Goal: Task Accomplishment & Management: Manage account settings

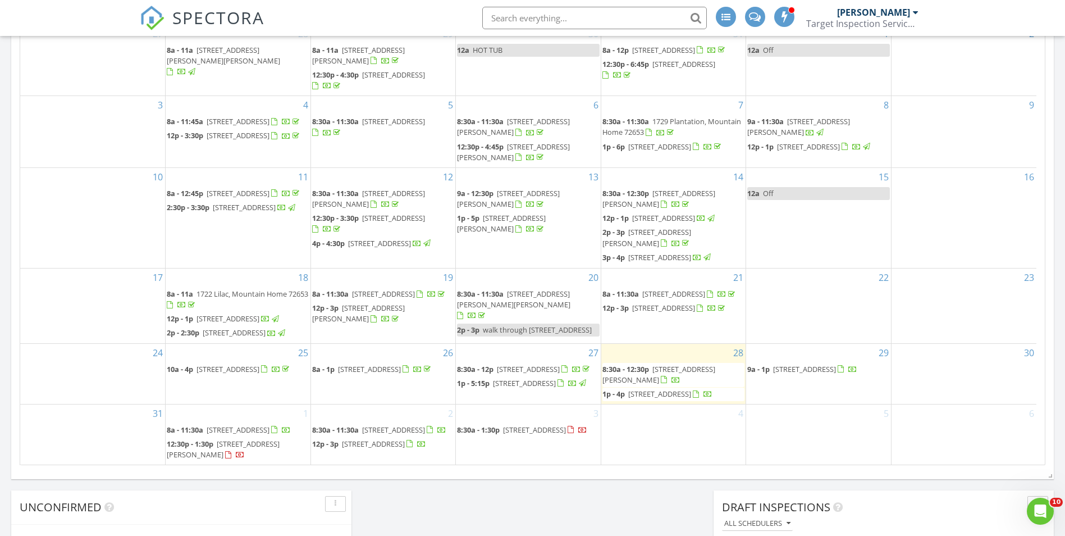
scroll to position [674, 0]
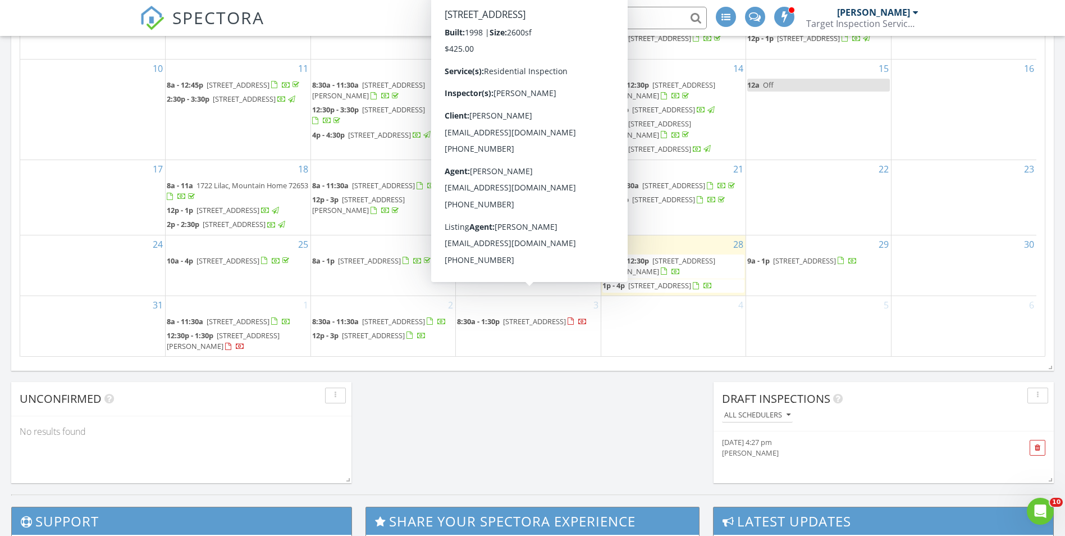
click at [501, 266] on span "[STREET_ADDRESS]" at bounding box center [528, 260] width 63 height 10
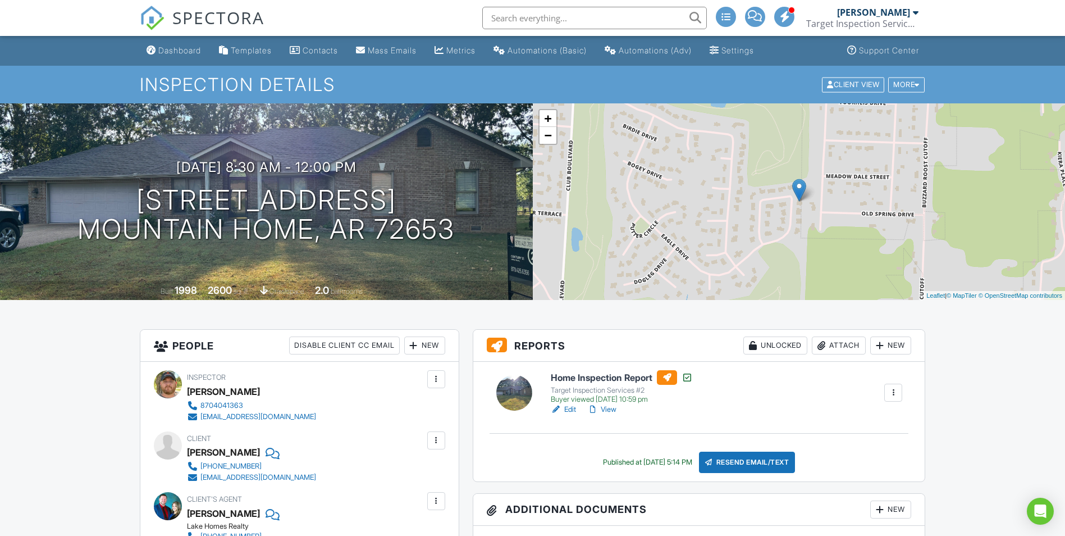
click at [590, 376] on h6 "Home Inspection Report" at bounding box center [622, 377] width 142 height 15
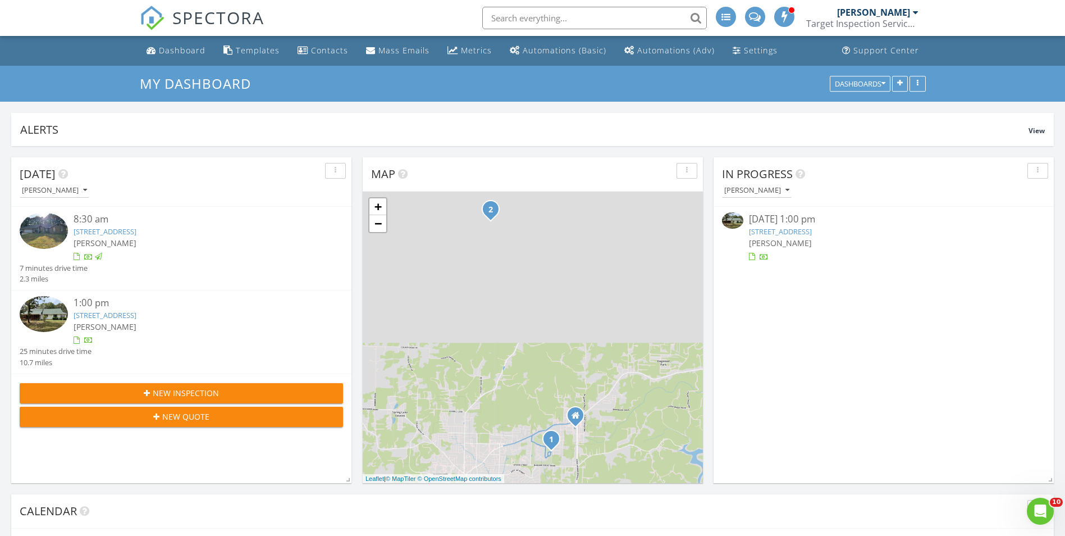
scroll to position [1039, 1082]
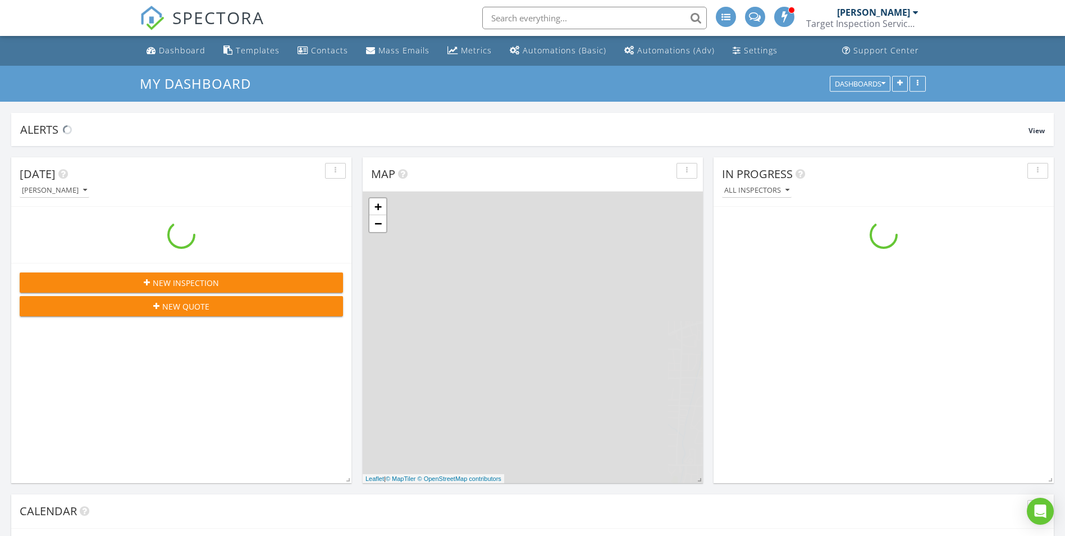
scroll to position [1039, 1082]
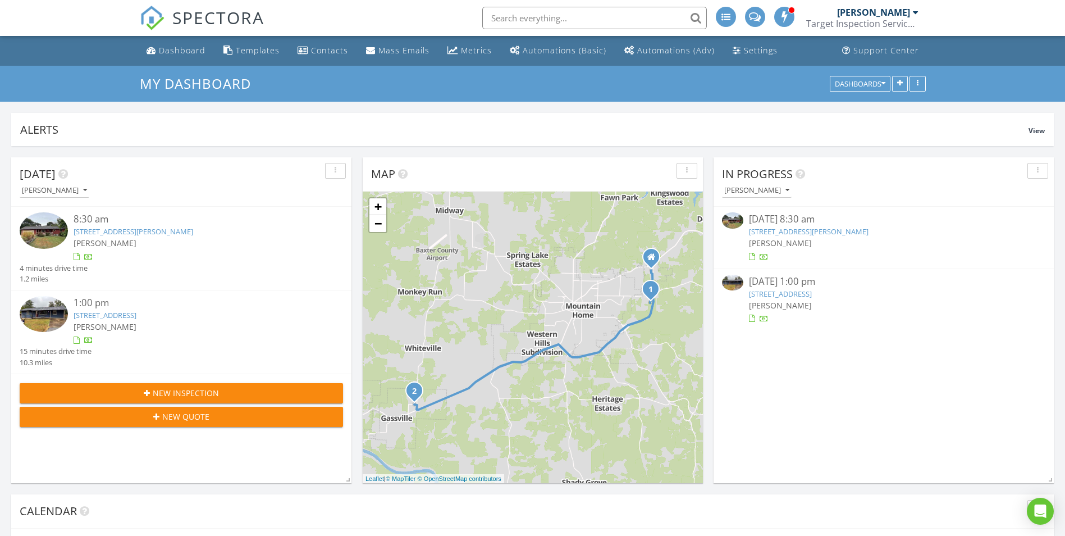
click at [793, 234] on link "172 Clements, Mountain Home, AR 72653" at bounding box center [809, 231] width 120 height 10
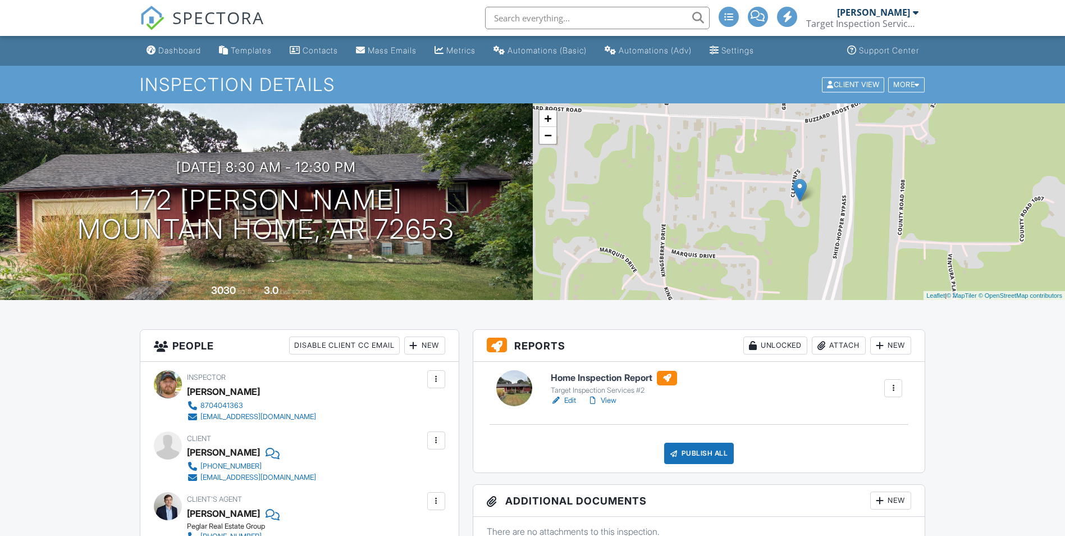
click at [589, 378] on h6 "Home Inspection Report" at bounding box center [614, 378] width 126 height 15
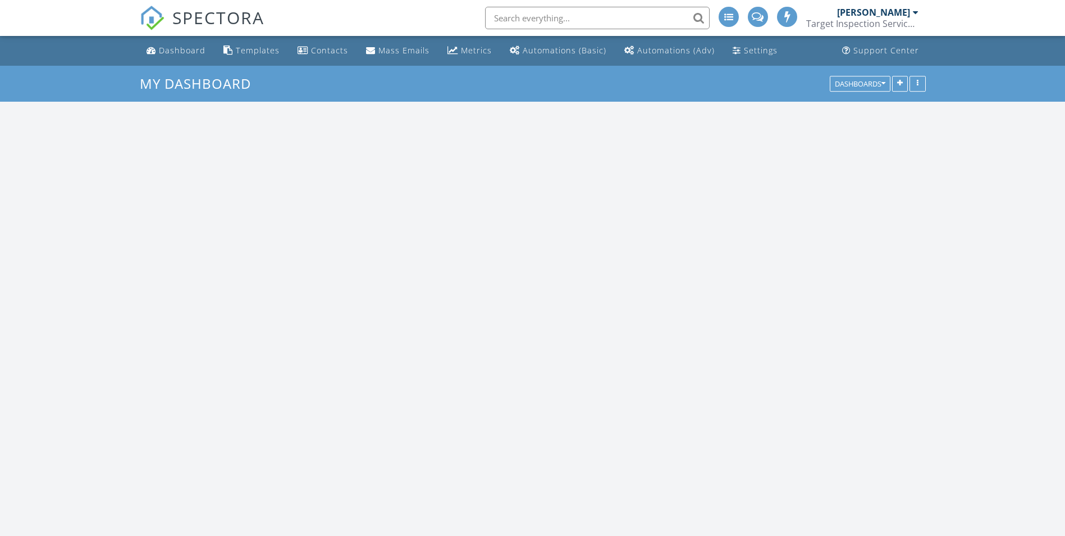
scroll to position [1039, 1082]
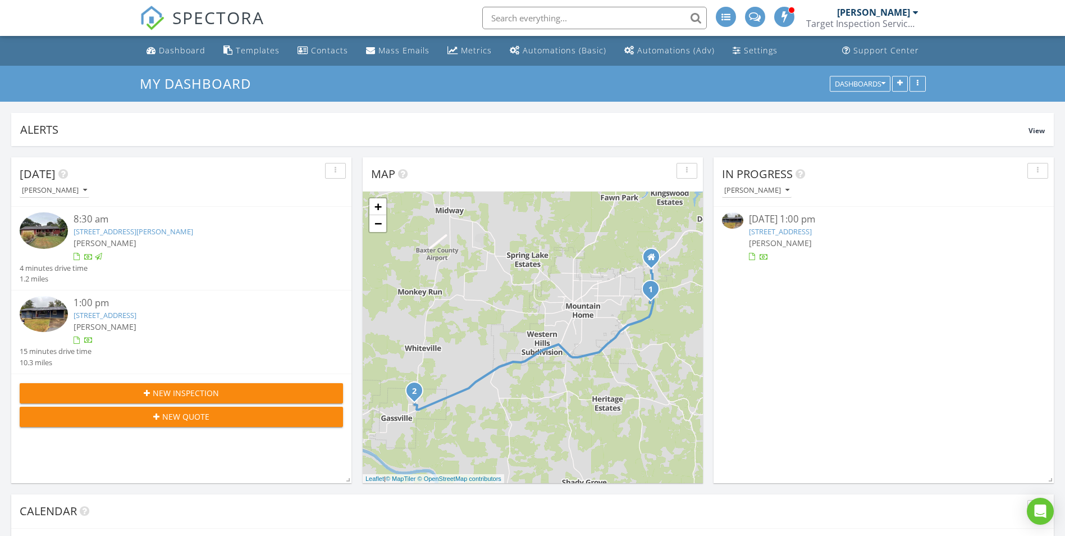
click at [812, 232] on link "706 Vine St, Gassville, AR 72635" at bounding box center [780, 231] width 63 height 10
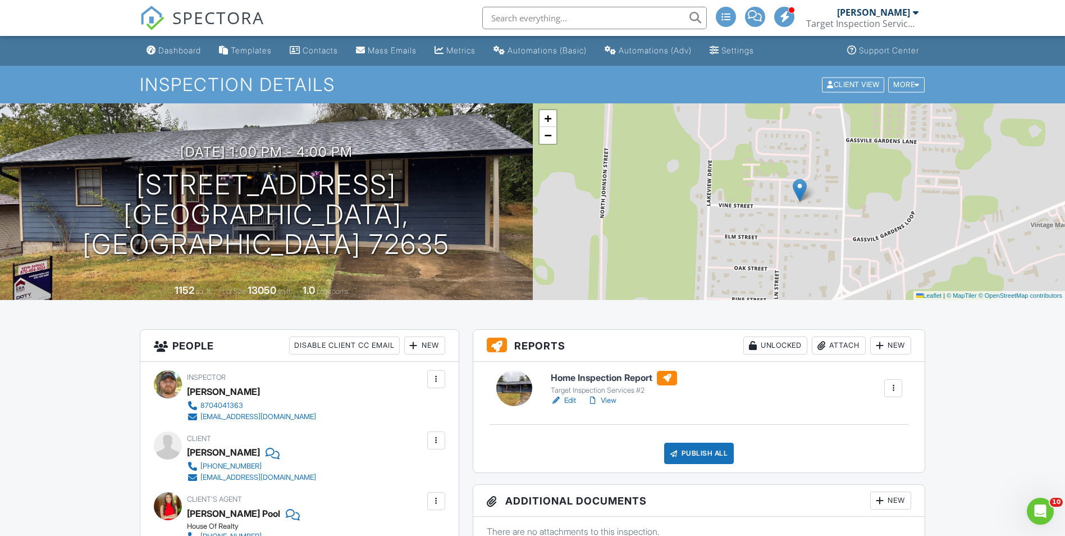
click at [570, 376] on h6 "Home Inspection Report" at bounding box center [614, 378] width 126 height 15
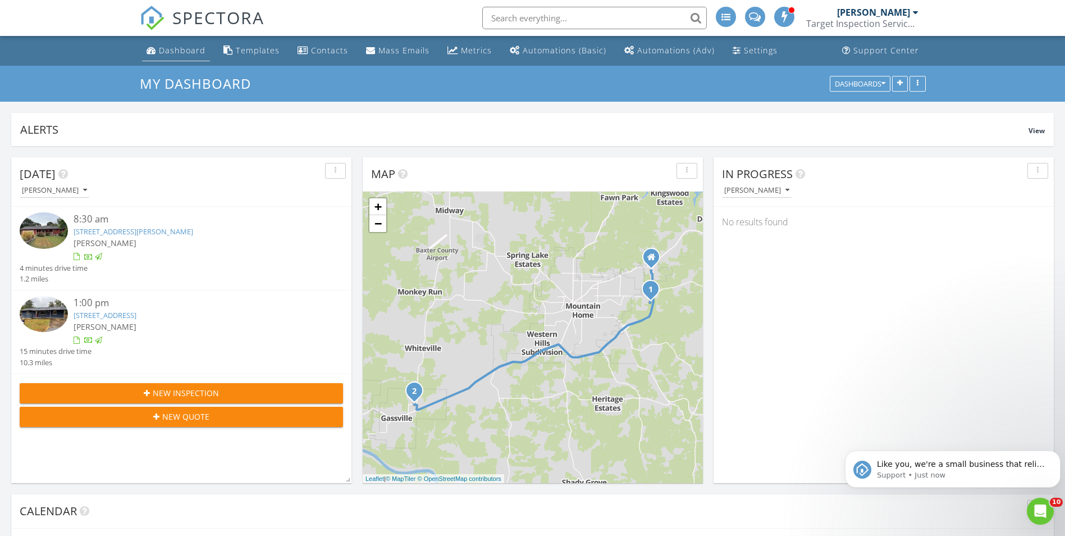
click at [180, 57] on link "Dashboard" at bounding box center [176, 50] width 68 height 21
click at [175, 51] on div "Dashboard" at bounding box center [182, 50] width 47 height 11
click at [1059, 451] on icon "Dismiss notification" at bounding box center [1057, 453] width 6 height 6
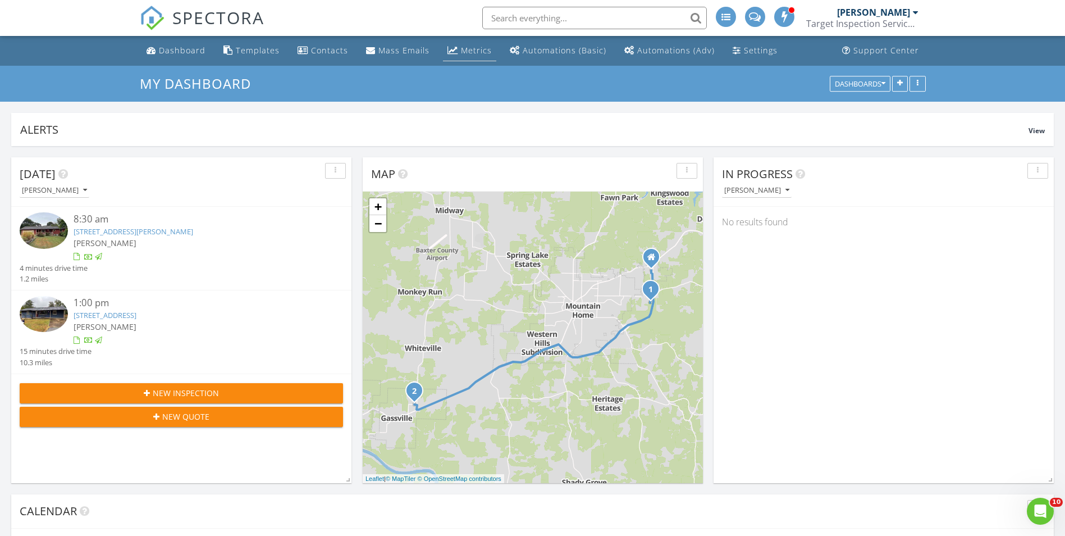
click at [461, 52] on div "Metrics" at bounding box center [476, 50] width 31 height 11
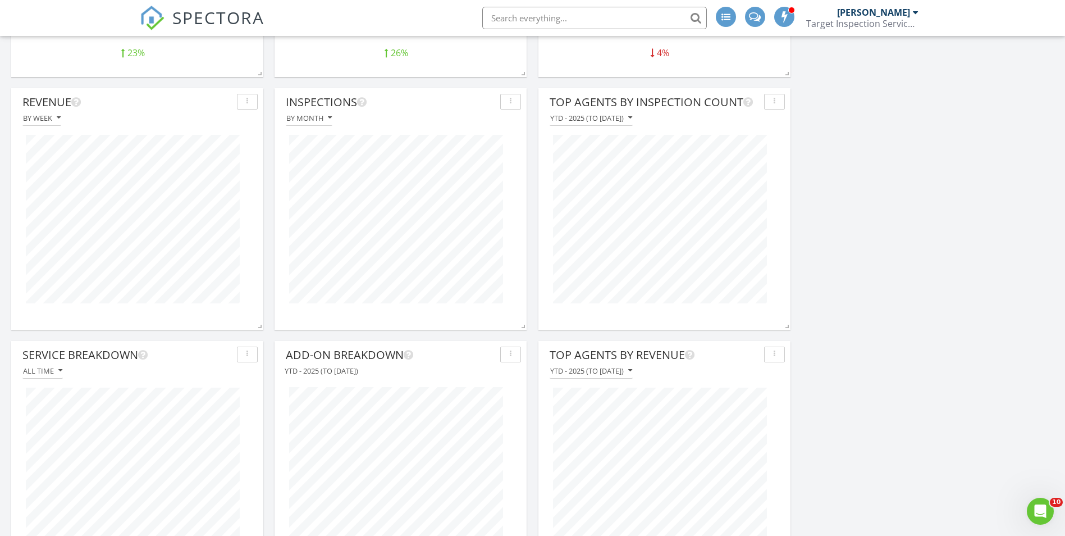
scroll to position [281, 0]
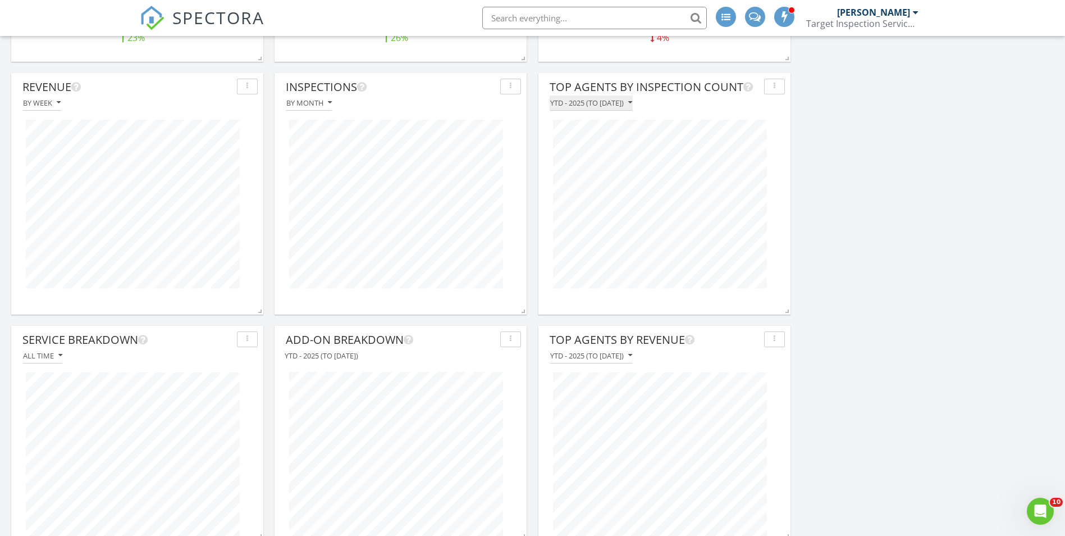
click at [615, 100] on div "YTD - 2025 (to Aug 28th)" at bounding box center [591, 103] width 82 height 8
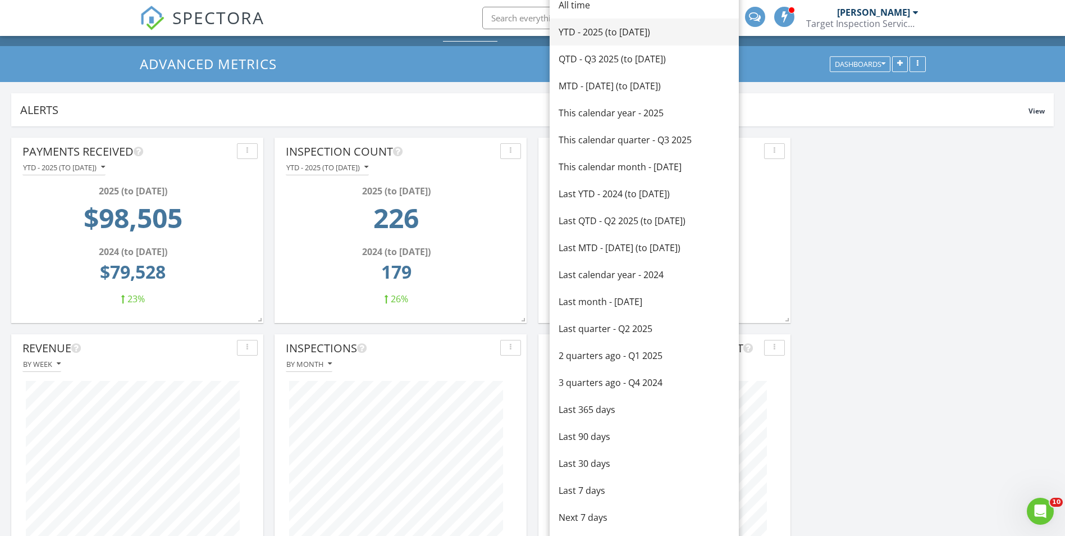
scroll to position [0, 0]
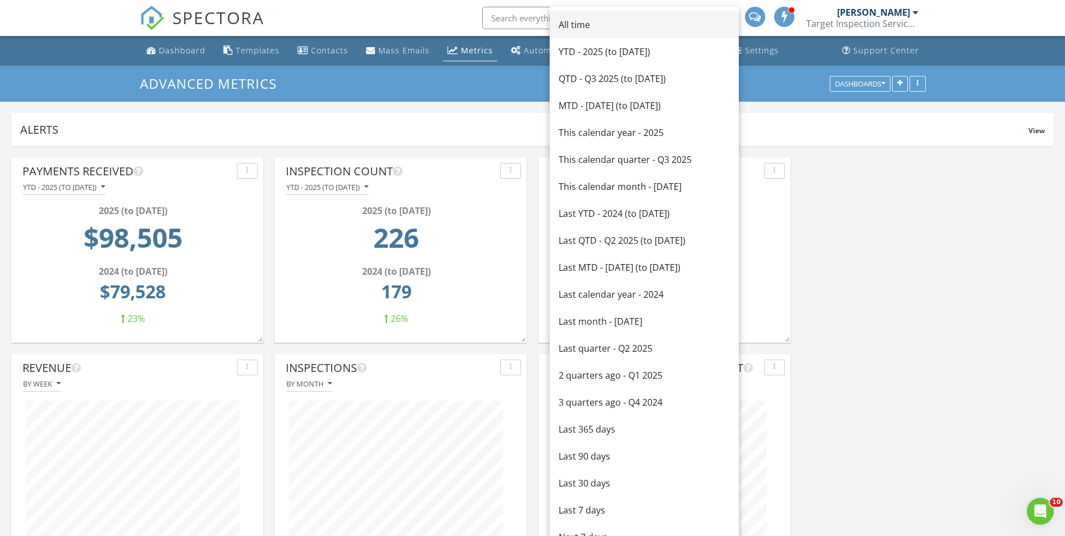
click at [583, 23] on div "All time" at bounding box center [644, 24] width 171 height 13
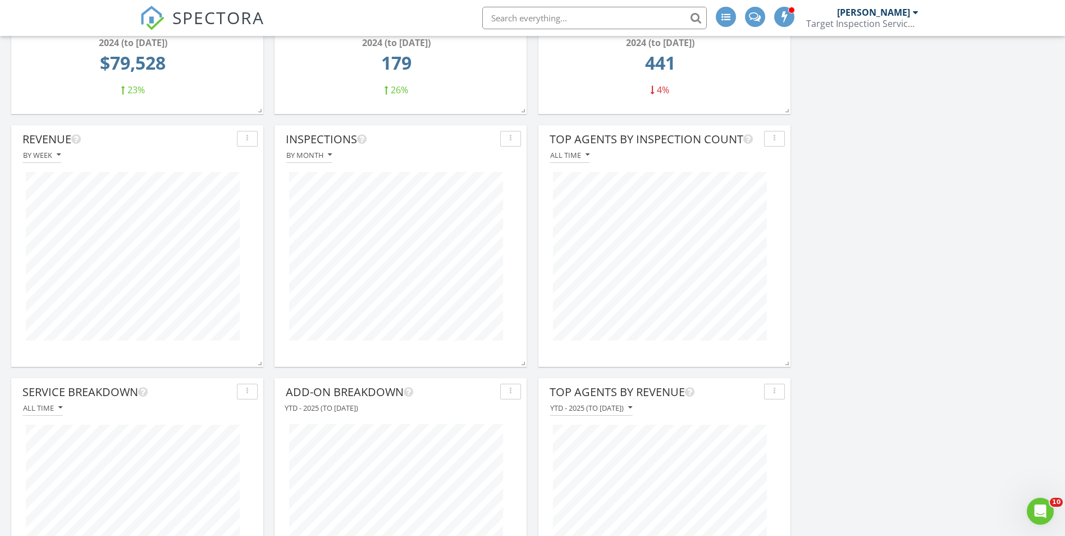
scroll to position [337, 0]
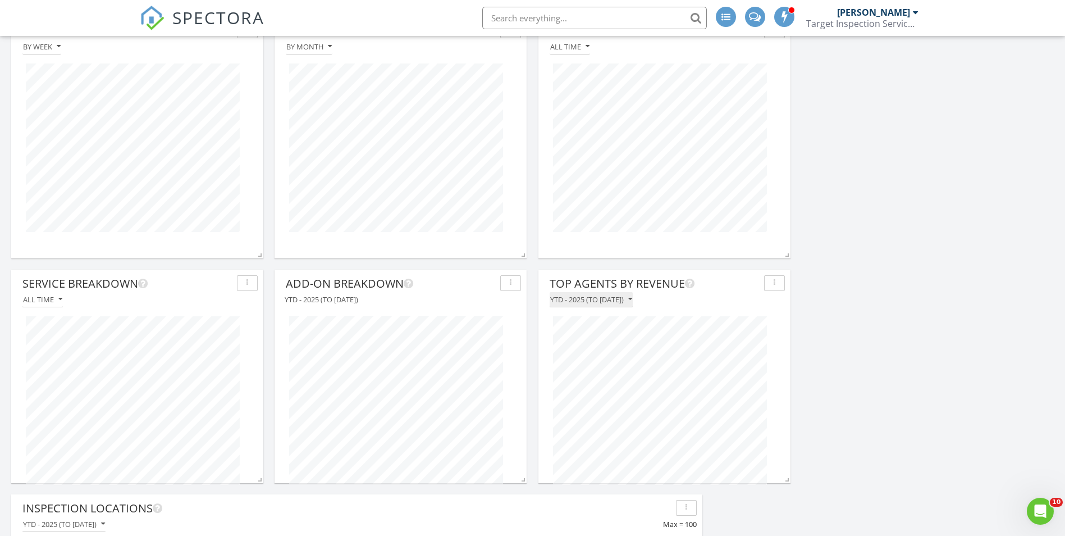
click at [623, 296] on div "YTD - 2025 (to Aug 28th)" at bounding box center [591, 299] width 82 height 8
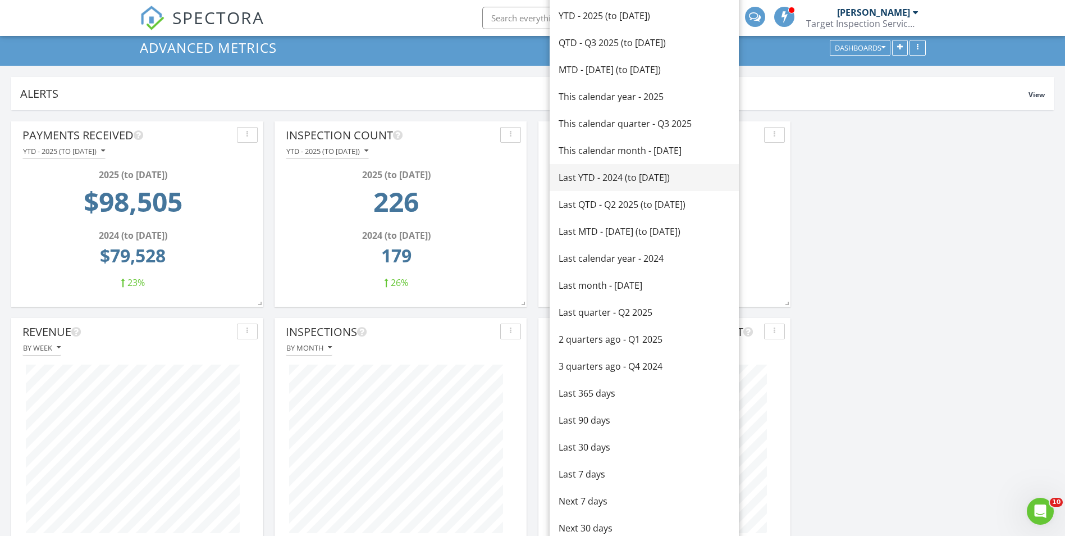
scroll to position [0, 0]
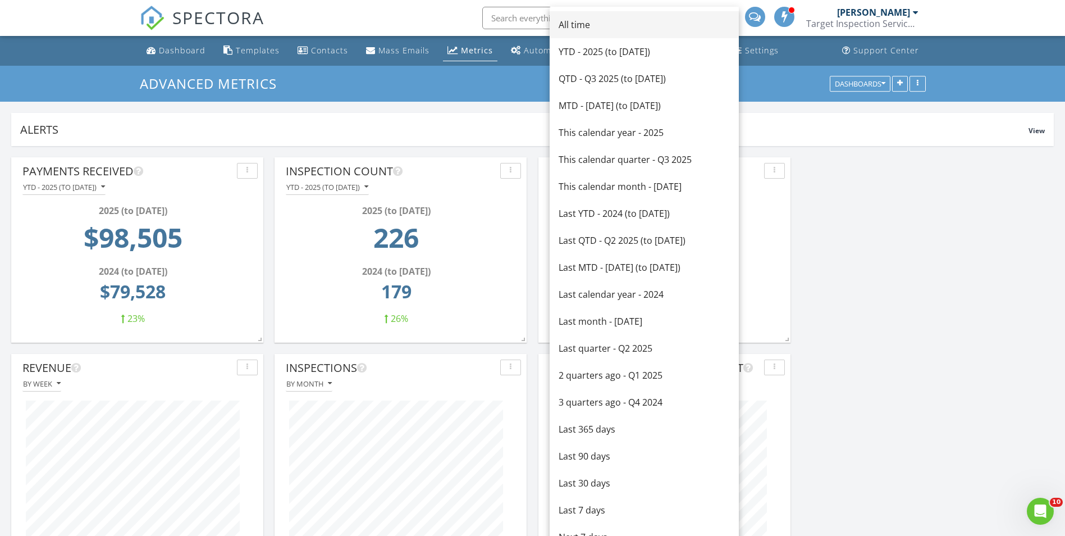
click at [577, 27] on div "All time" at bounding box center [644, 24] width 171 height 13
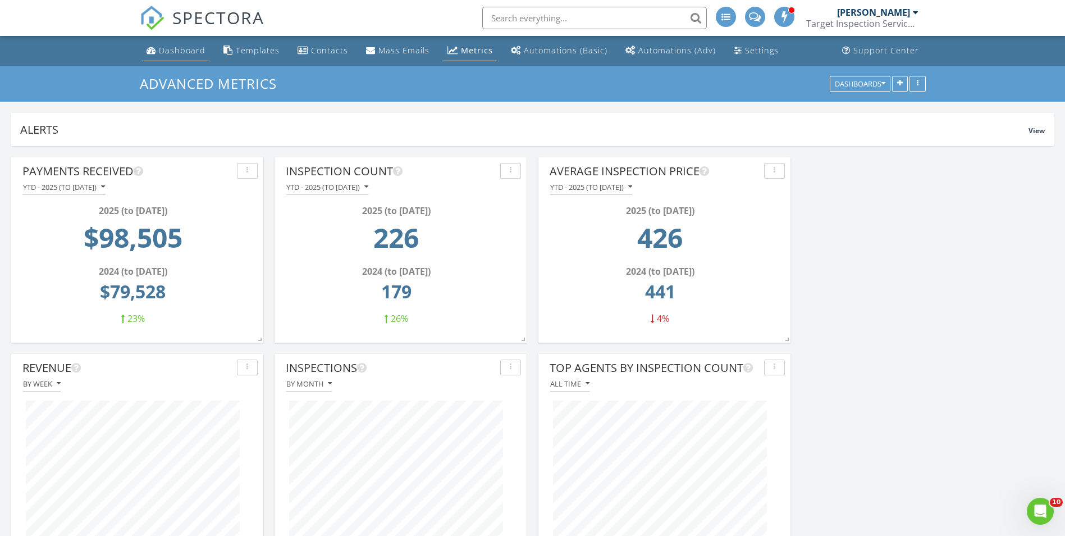
click at [190, 53] on div "Dashboard" at bounding box center [182, 50] width 47 height 11
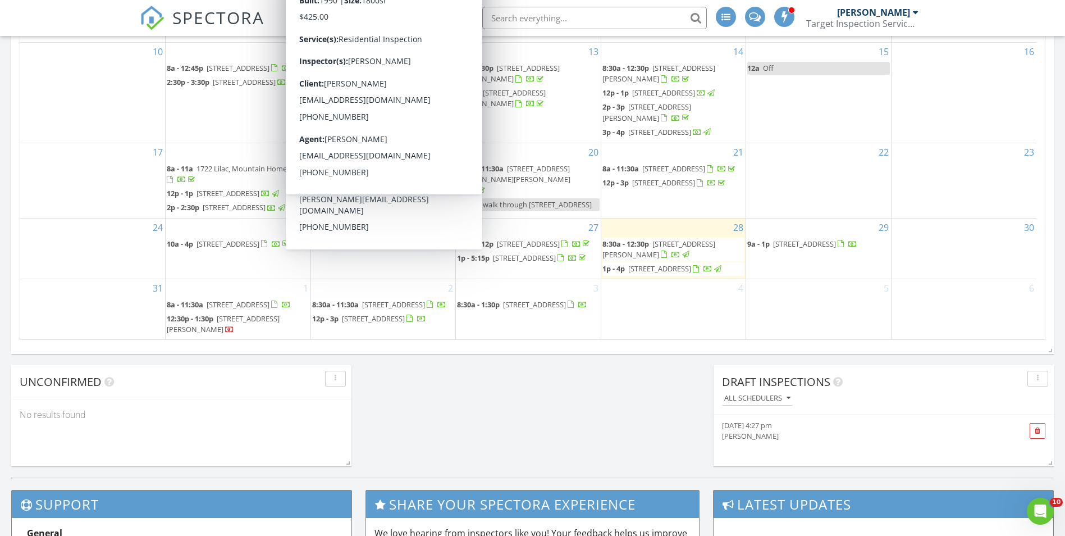
scroll to position [674, 0]
